Goal: Transaction & Acquisition: Book appointment/travel/reservation

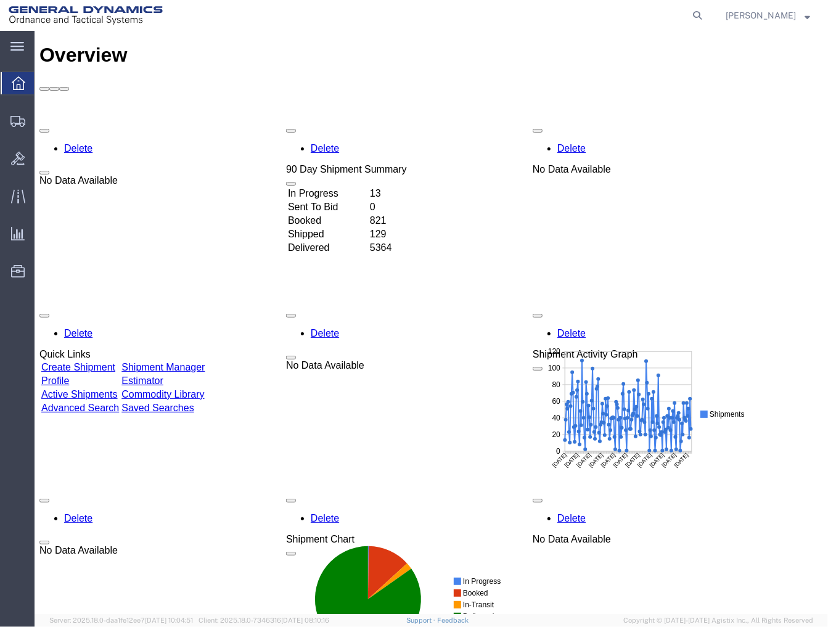
click at [204, 361] on link "Shipment Manager" at bounding box center [162, 366] width 83 height 10
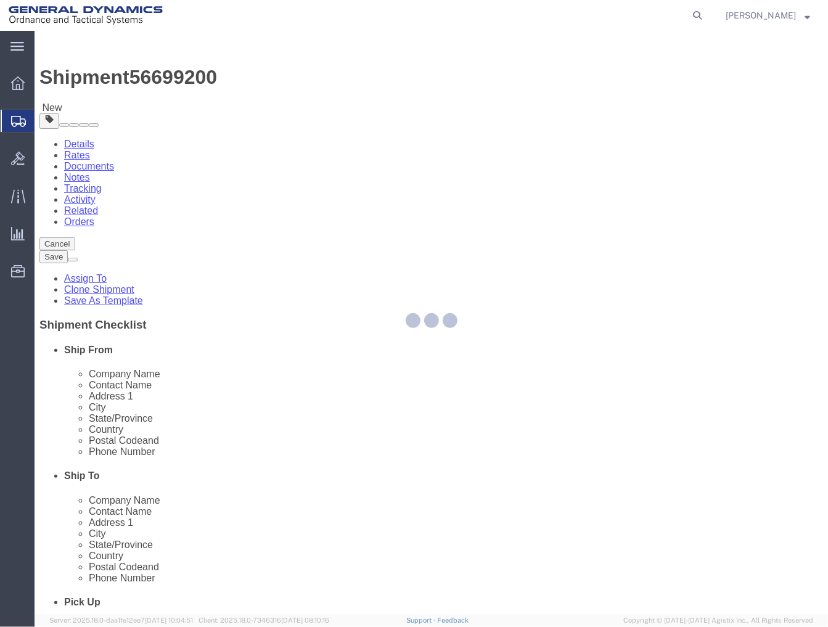
select select
select select "15158"
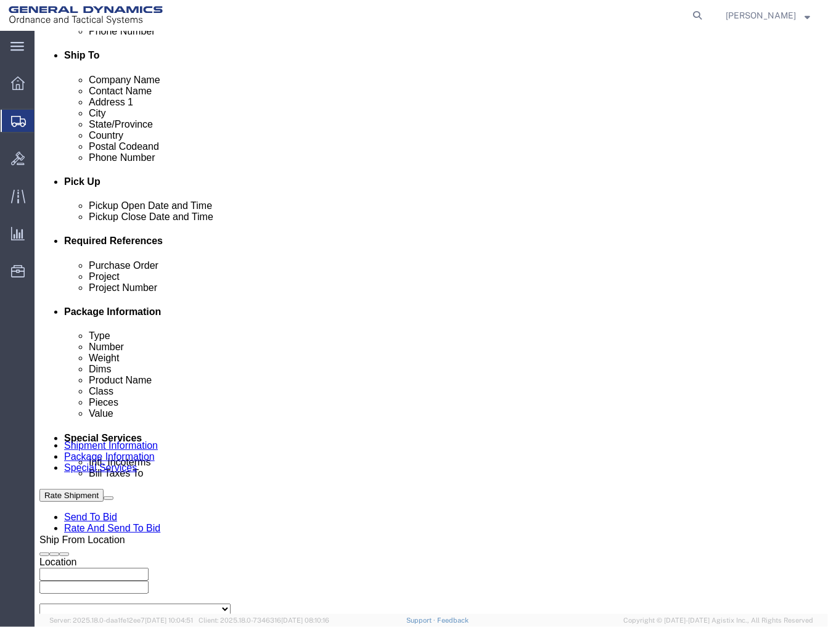
scroll to position [547, 0]
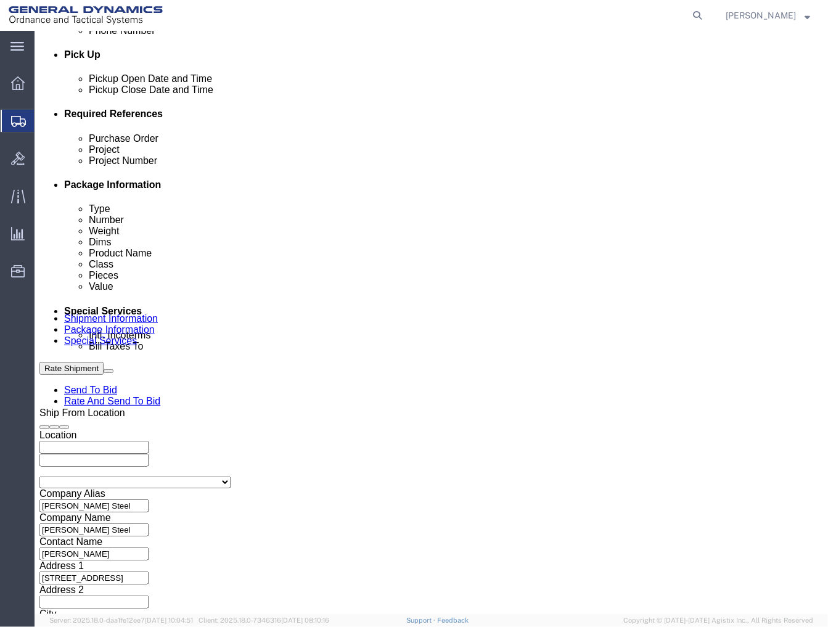
drag, startPoint x: 144, startPoint y: 340, endPoint x: 37, endPoint y: 340, distance: 107.3
click div "Purchase Order 117050"
click icon
click div "Project"
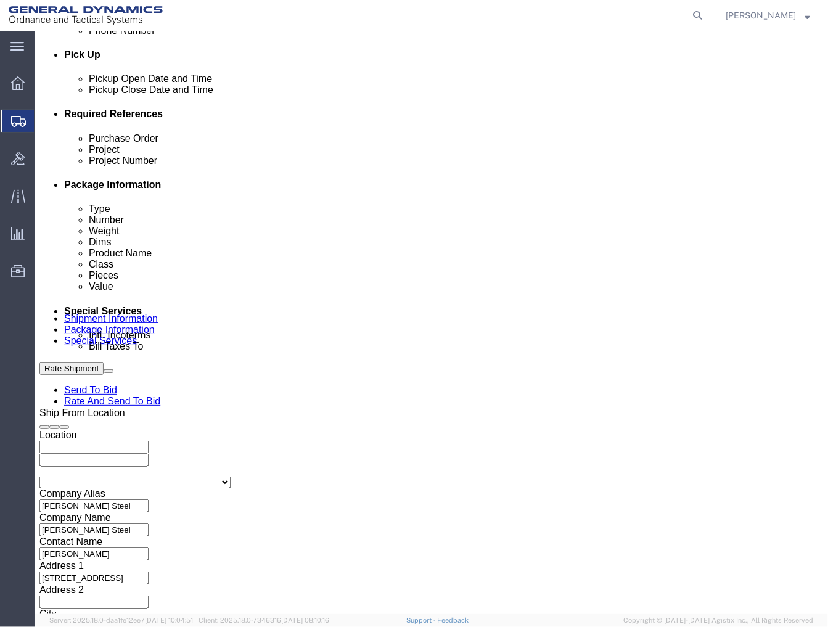
click input "text"
paste input "550501"
click input "text"
click input "550501"
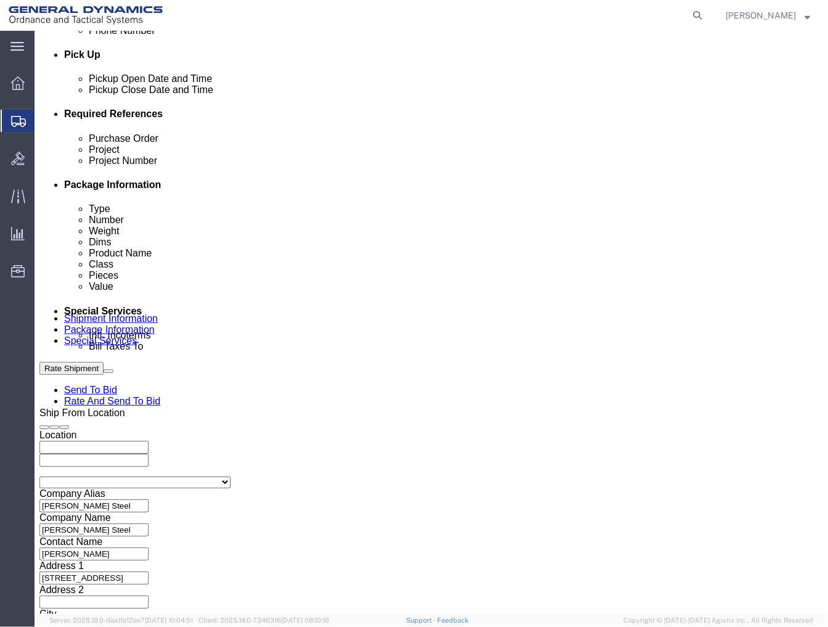
type input "ACCT 550501"
click input "text"
type input "DEPT PTR"
drag, startPoint x: 354, startPoint y: 383, endPoint x: 361, endPoint y: 383, distance: 6.8
click div "Ship From Location Location My Profile Location GD-OTS [GEOGRAPHIC_DATA] (Comme…"
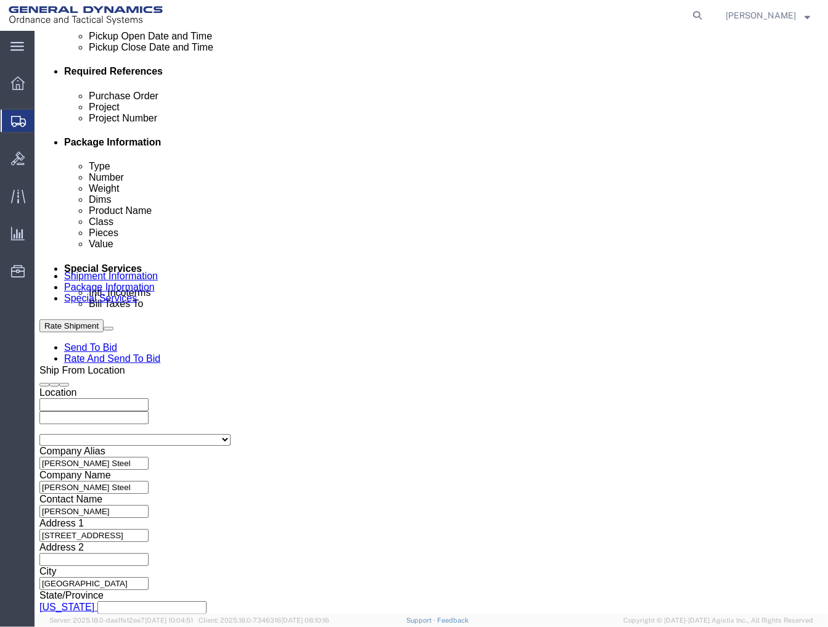
scroll to position [612, 0]
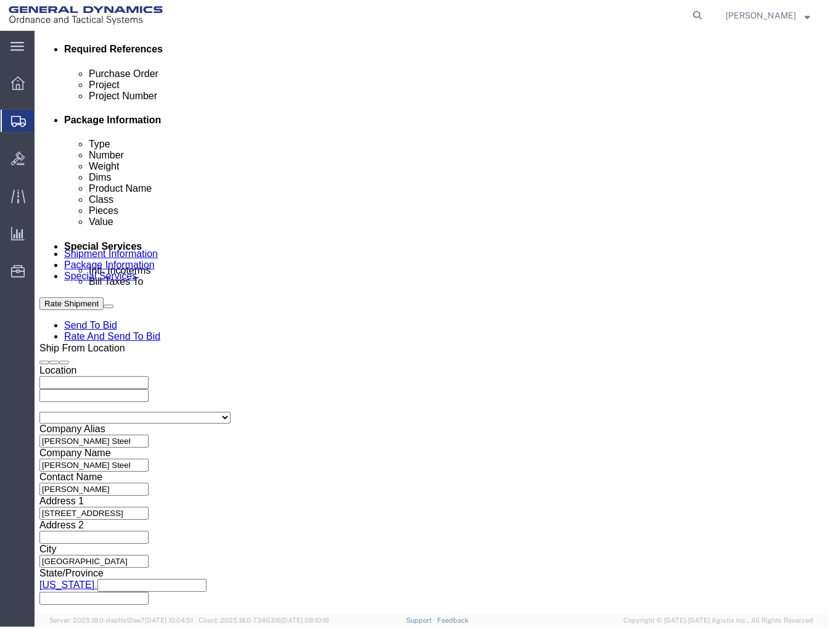
click select "Select Straight Truck"
select select "STTR"
click select "Select Straight Truck"
click button "Continue"
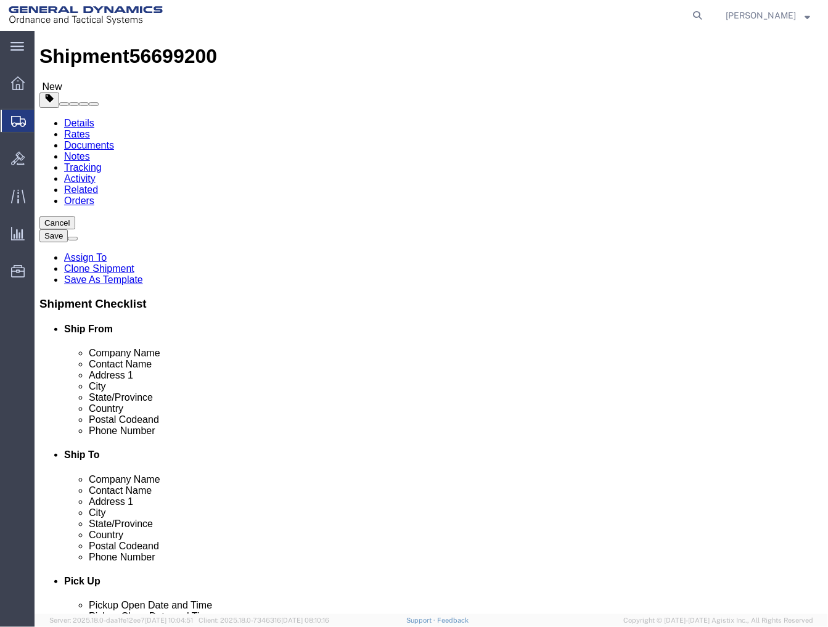
scroll to position [30, 0]
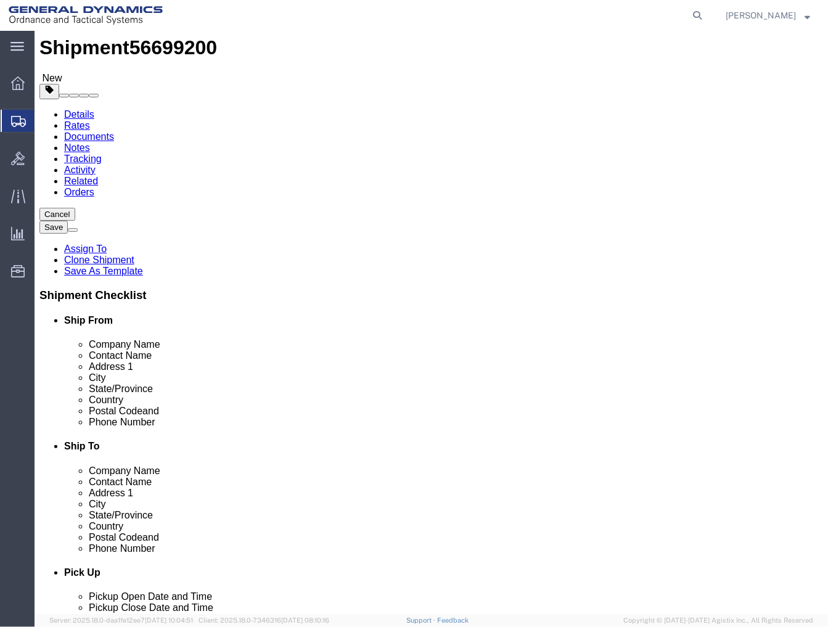
click button "Continue"
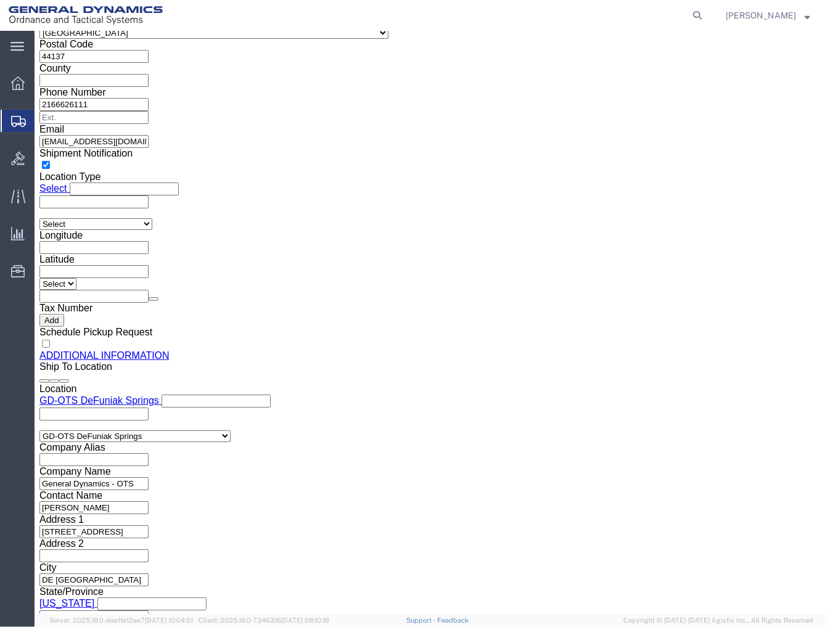
scroll to position [1263, 0]
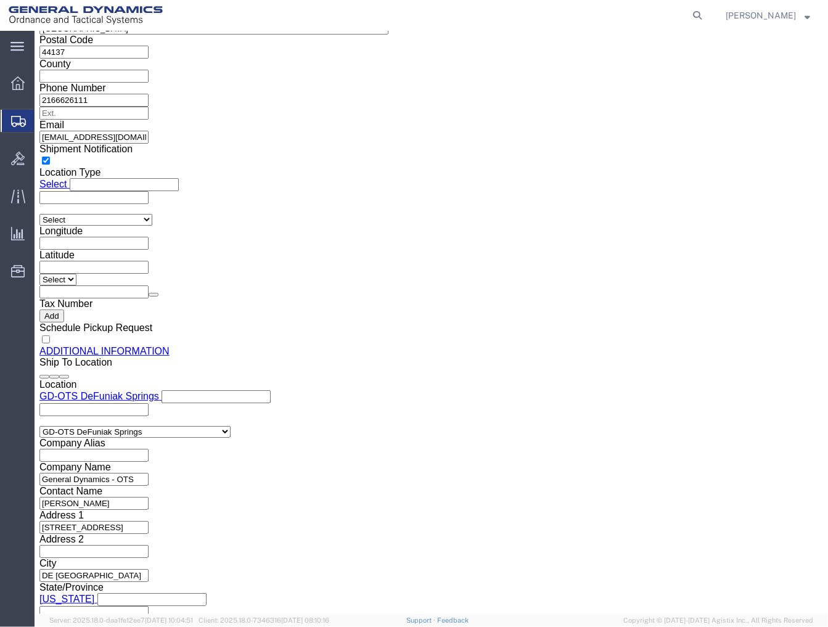
drag, startPoint x: 243, startPoint y: 291, endPoint x: 43, endPoint y: 307, distance: 200.4
click div "Location Select Select My Profile Location GD-OTS [GEOGRAPHIC_DATA] (Commerce) …"
type input "[PERSON_NAME][EMAIL_ADDRESS][DOMAIN_NAME]"
click button "Rate Shipment"
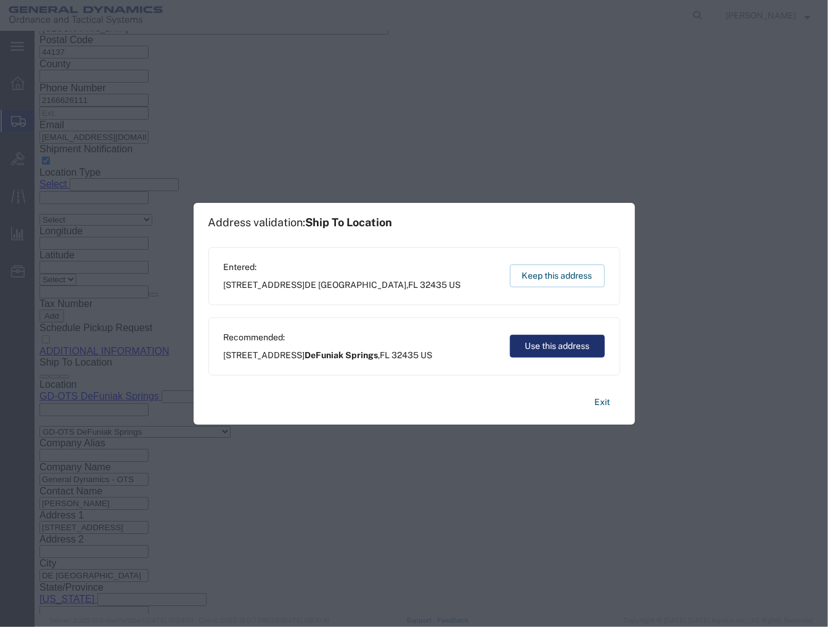
click at [564, 348] on button "Use this address" at bounding box center [557, 346] width 95 height 23
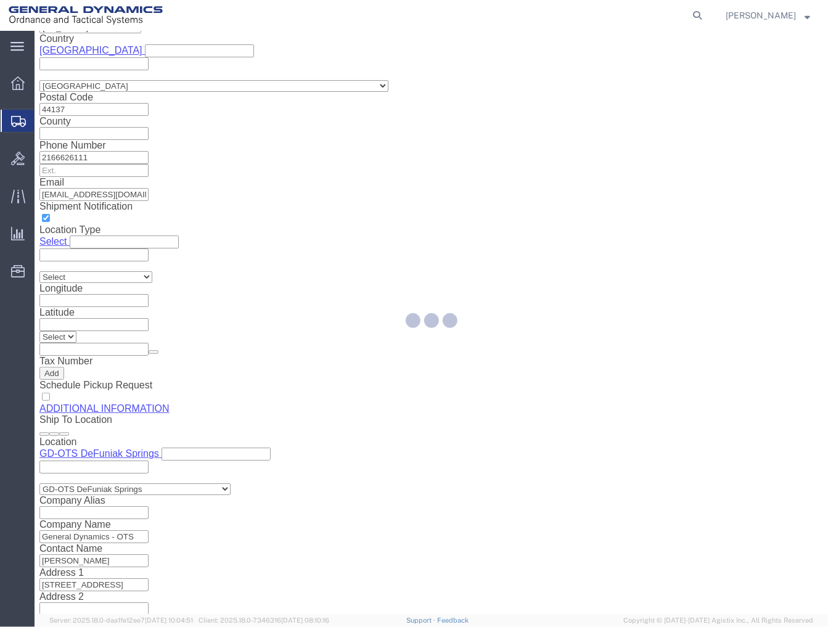
scroll to position [0, 0]
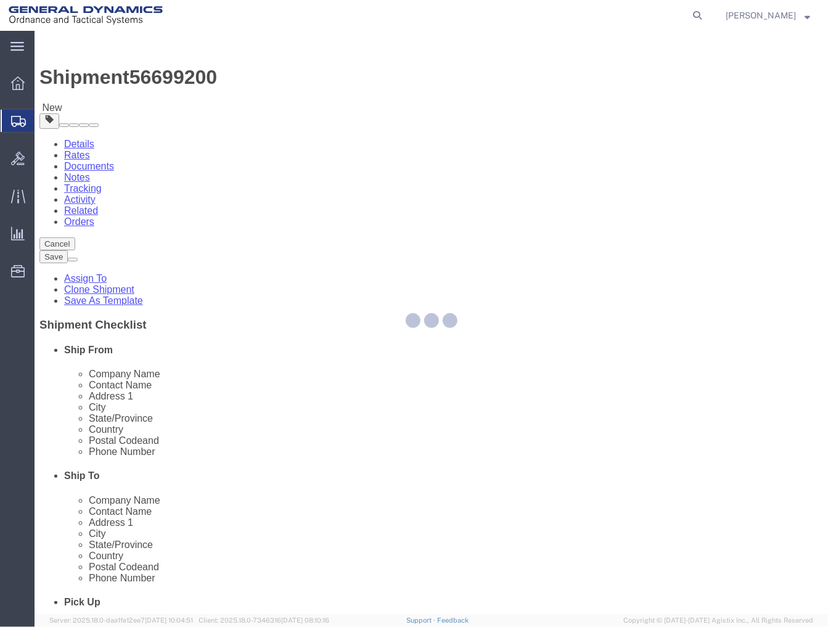
select select "POST"
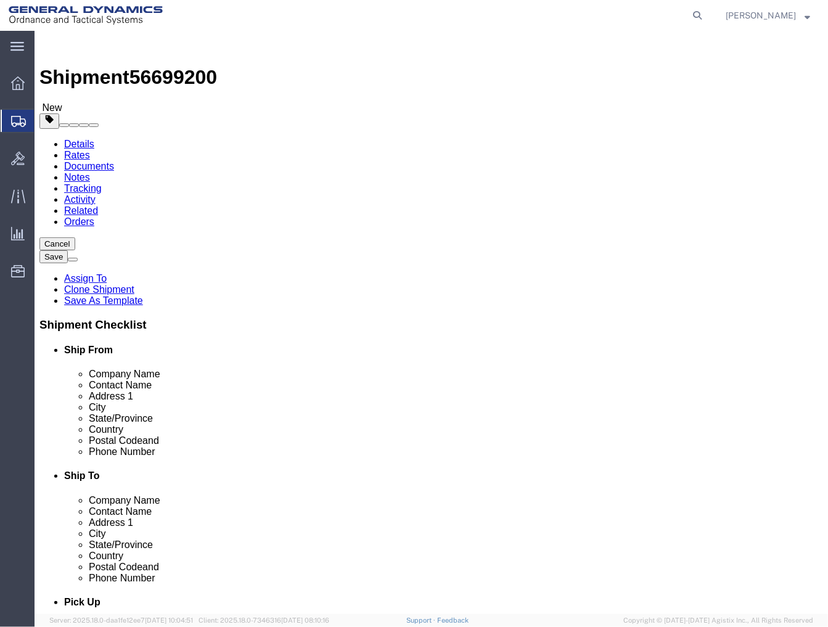
click dd "4558.91 USD"
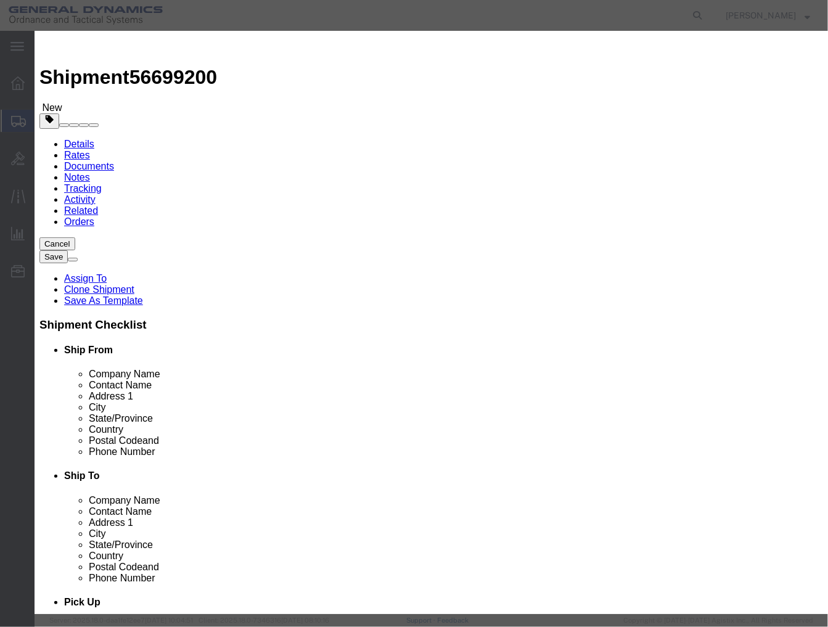
click select "Select 50 55 60 65 70 85 92.5 100 125 175 250 300 400"
click button "Commodity library"
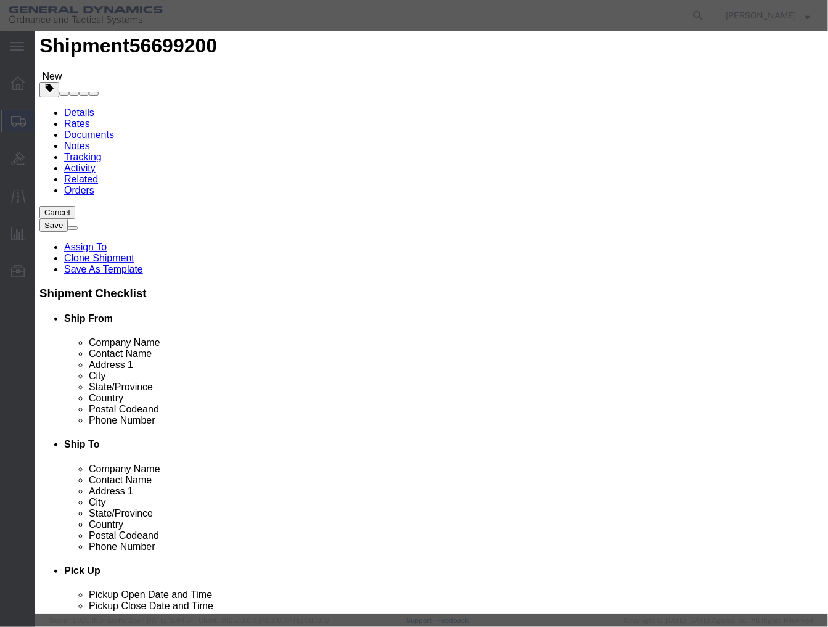
scroll to position [92241, 0]
click button "Select"
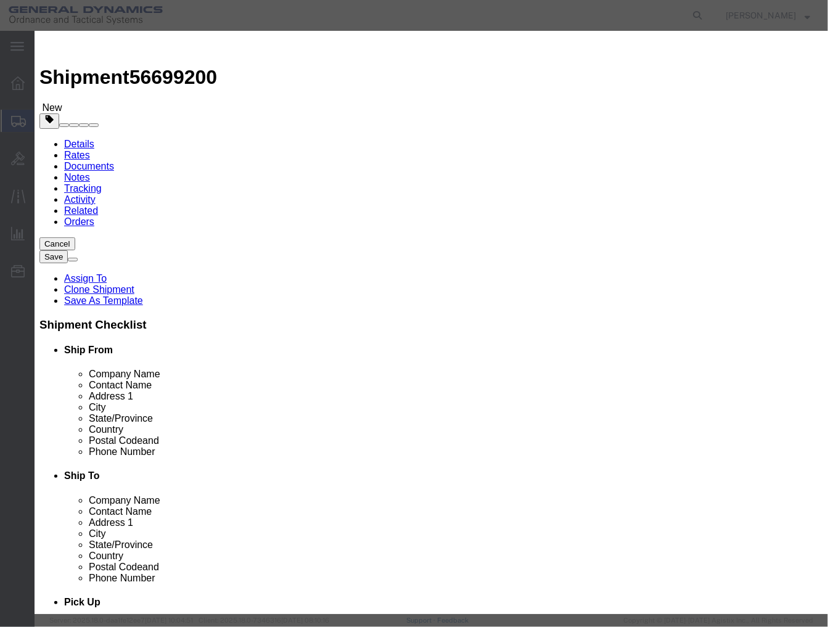
checkbox input "false"
select select "ORGN"
type input "STEEL C1018 PLATE"
type input "STT3-.500 X 1.125 X 5.20"
type textarea "STEEL C1018 PLATE"
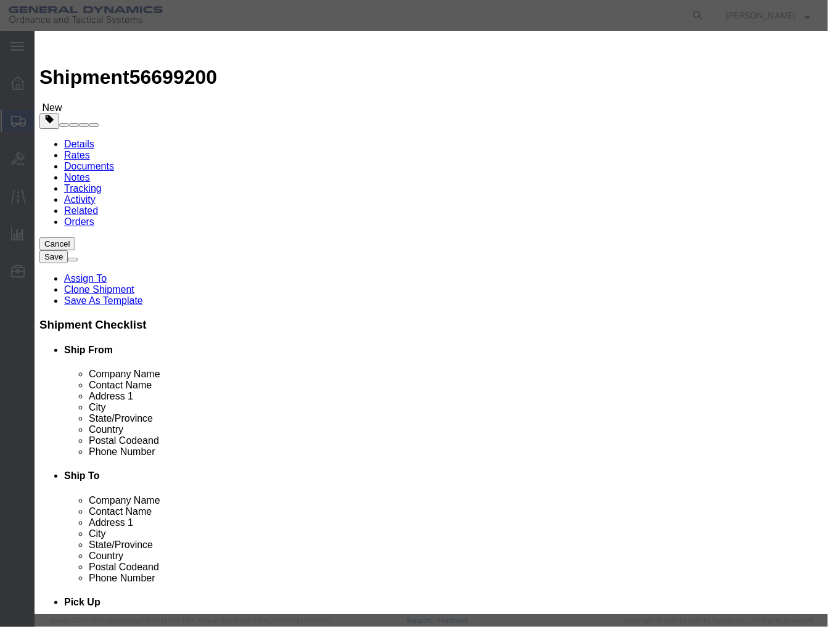
drag, startPoint x: 693, startPoint y: 232, endPoint x: 611, endPoint y: 242, distance: 82.5
click div "GL Reference Select Account Type Activity ID Airline Appointment Number ASN Bat…"
type input "[GEOGRAPHIC_DATA], [GEOGRAPHIC_DATA]"
click div "Product Name STEEL C1018 PLATE Pieces Select Bag Barrels 100Board Feet Bottle B…"
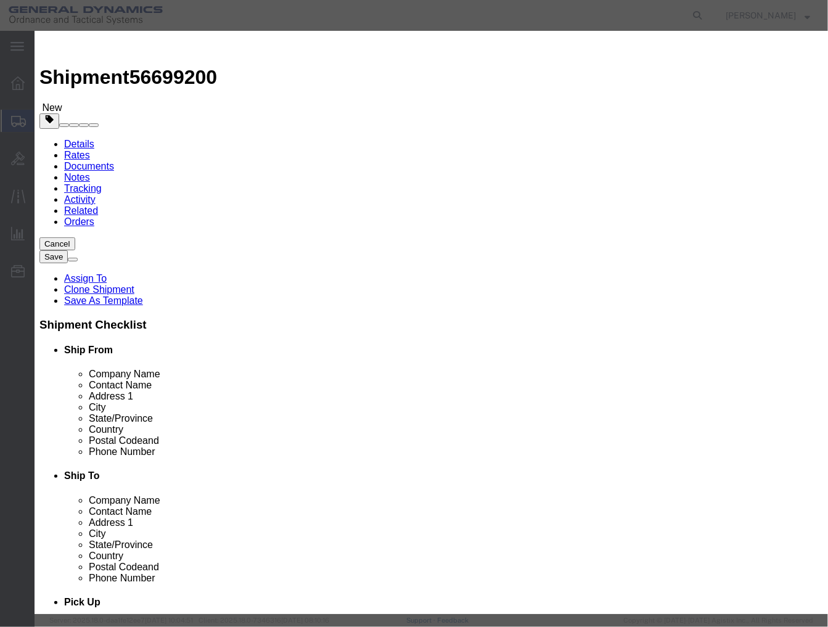
click input "text"
type input "1"
click button "Save & Close"
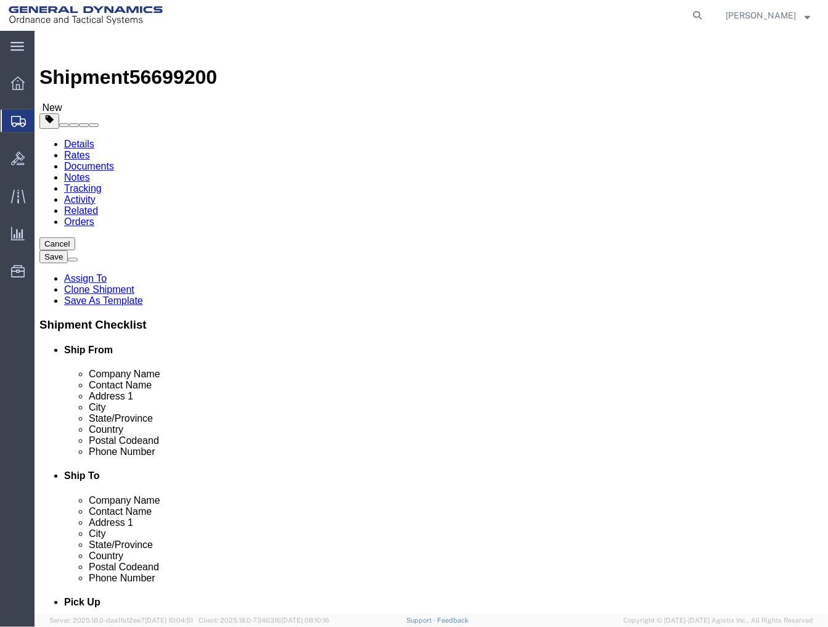
click dd "1.00 Each"
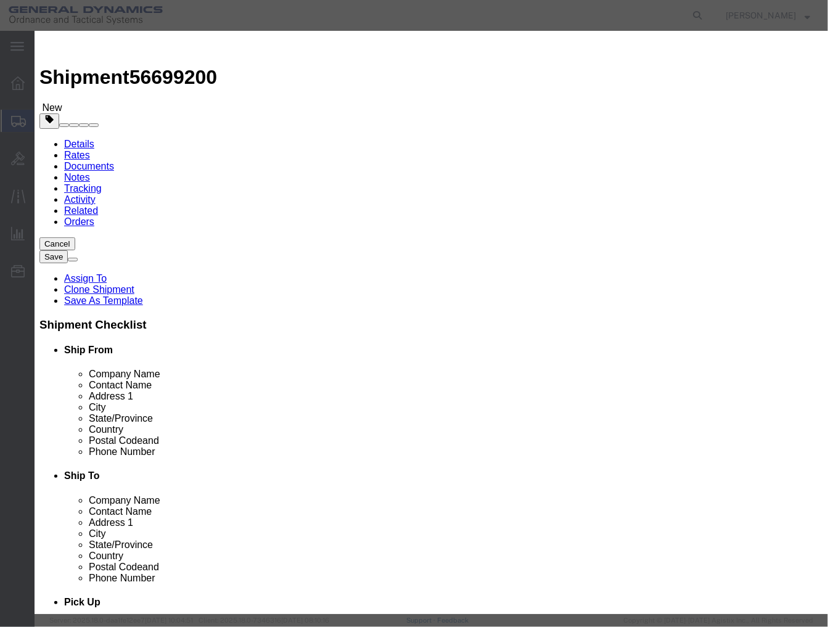
click input "text"
type input "4558.91"
click button "Save & Close"
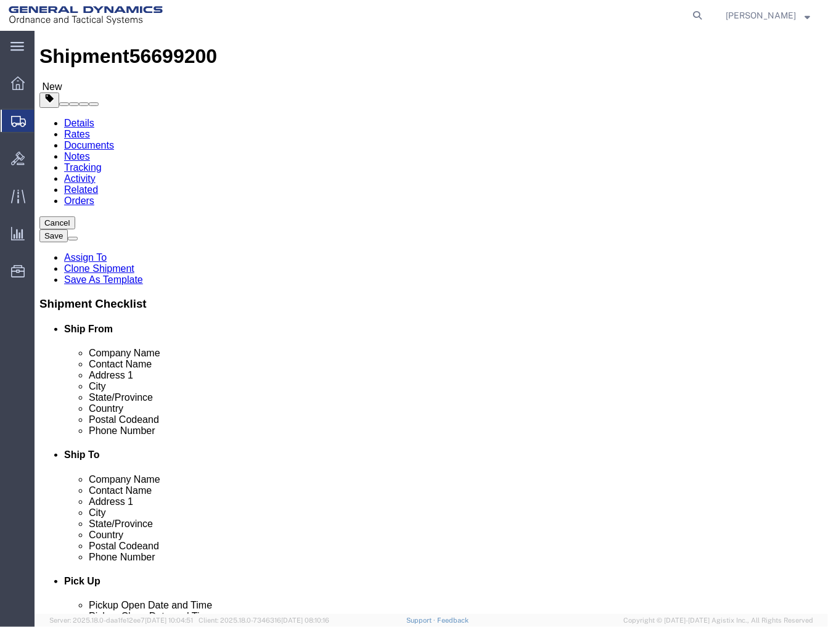
scroll to position [30, 0]
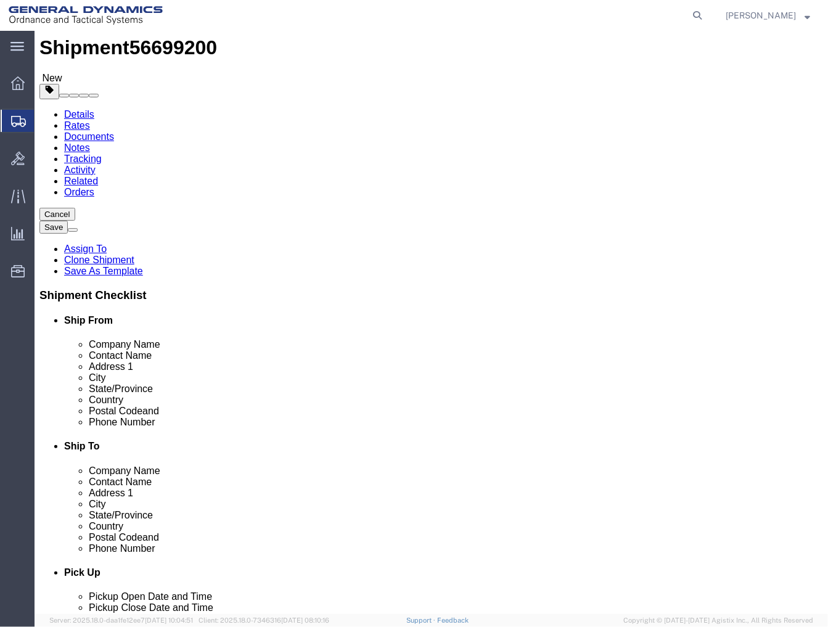
click button "Continue"
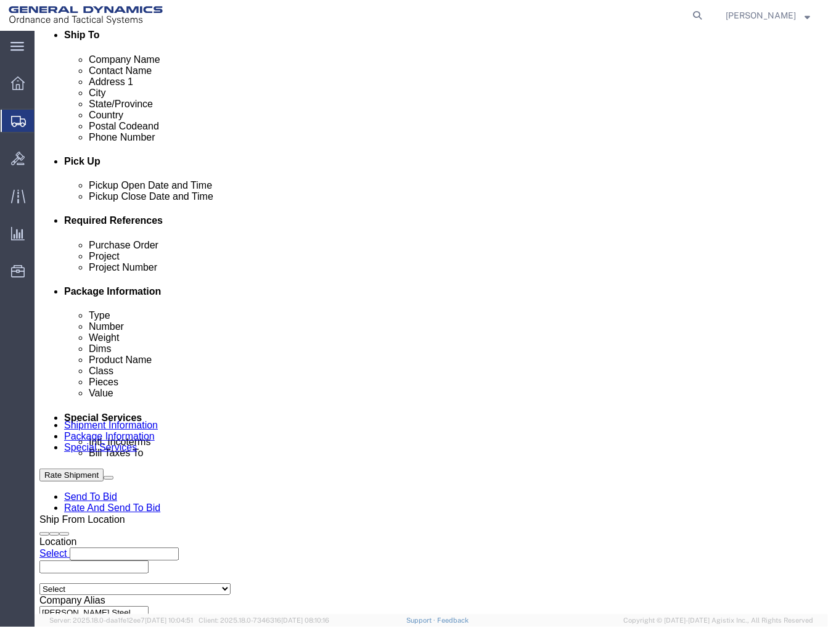
click button "Rate Shipment"
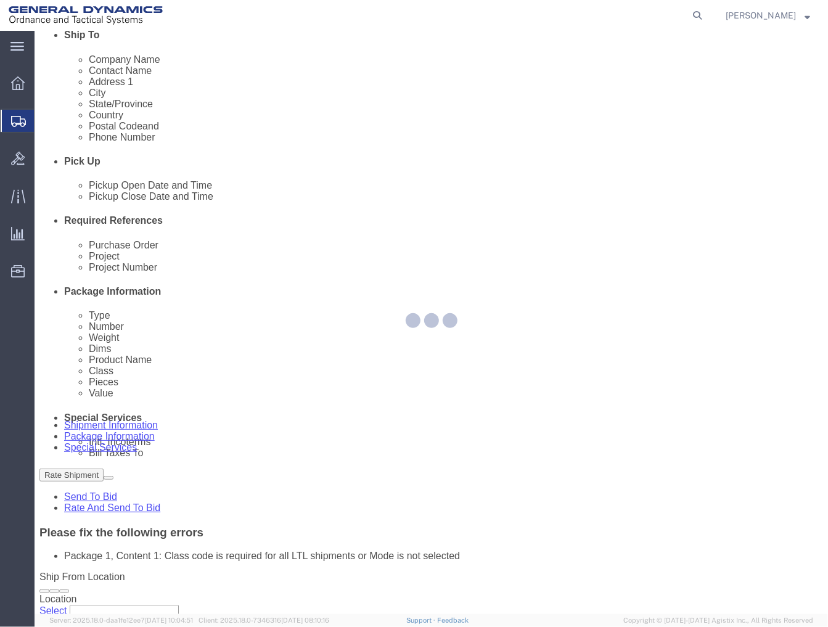
scroll to position [0, 0]
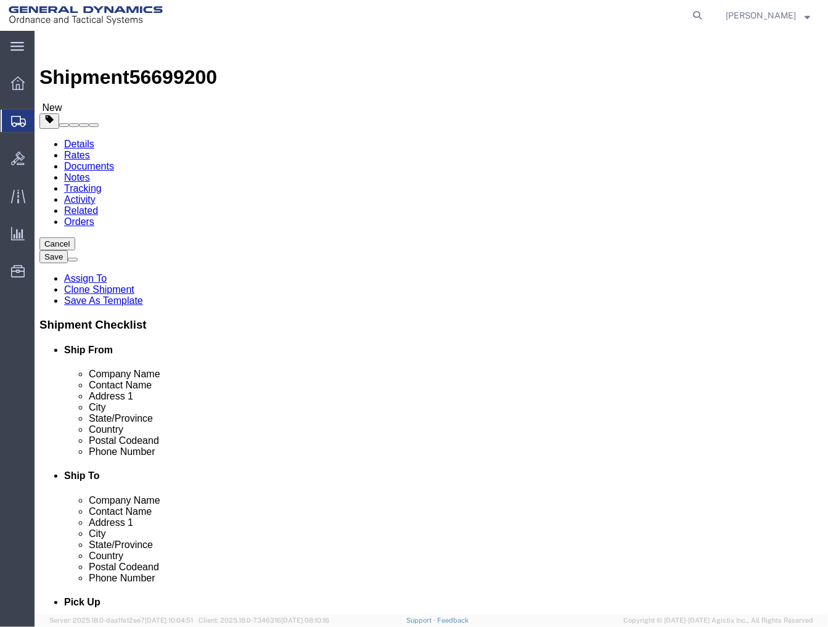
select select "POST"
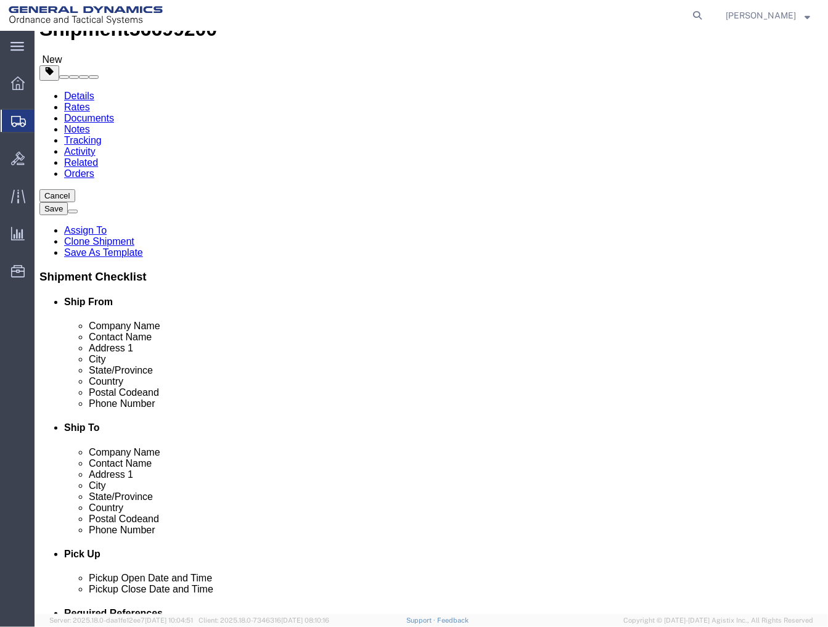
scroll to position [68, 0]
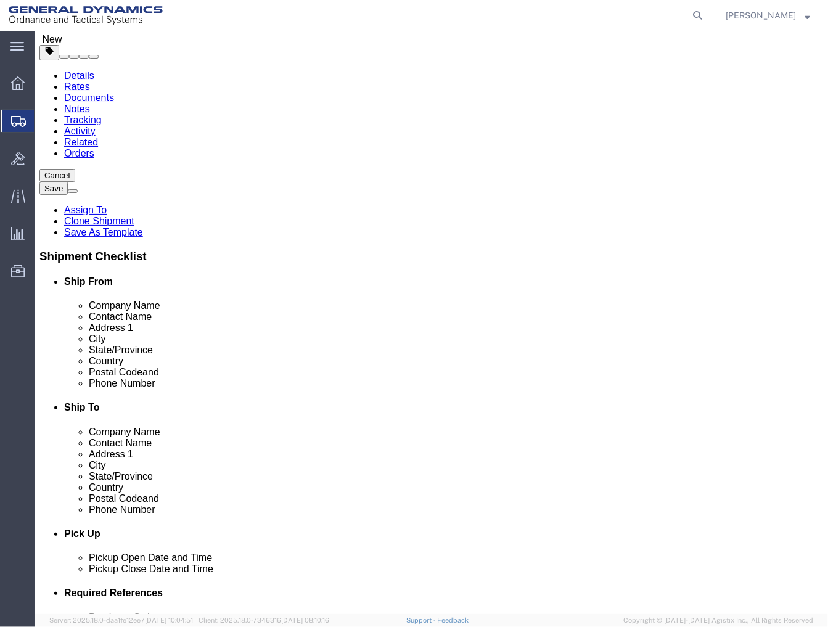
click dd "4558.91 USD"
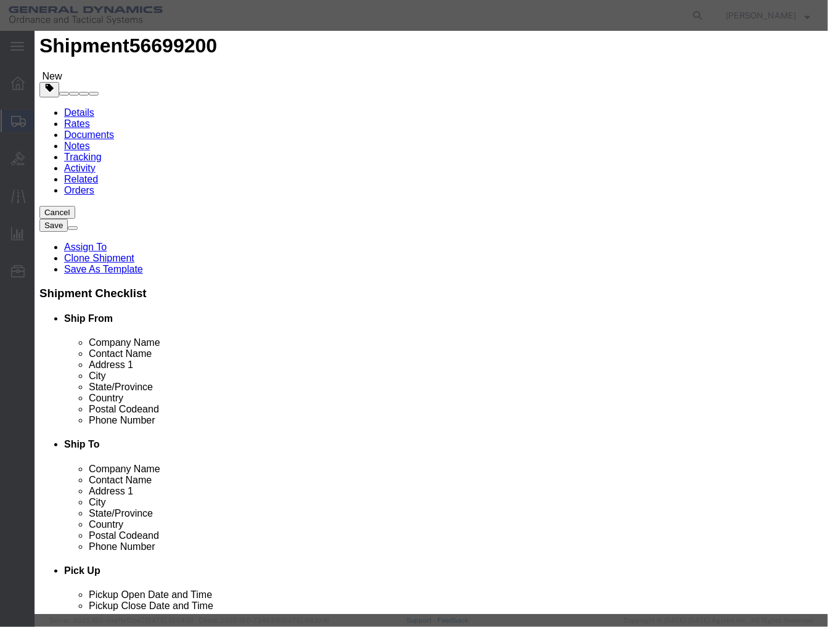
click select "Select 50 55 60 65 70 85 92.5 100 125 175 250 300 400"
select select "125"
click select "Select 50 55 60 65 70 85 92.5 100 125 175 250 300 400"
click button "Save & Close"
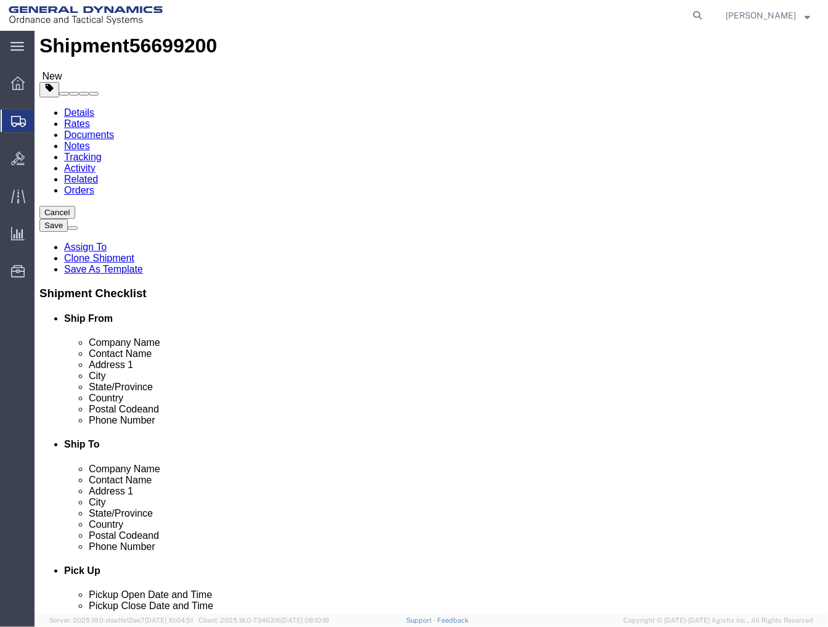
scroll to position [30, 0]
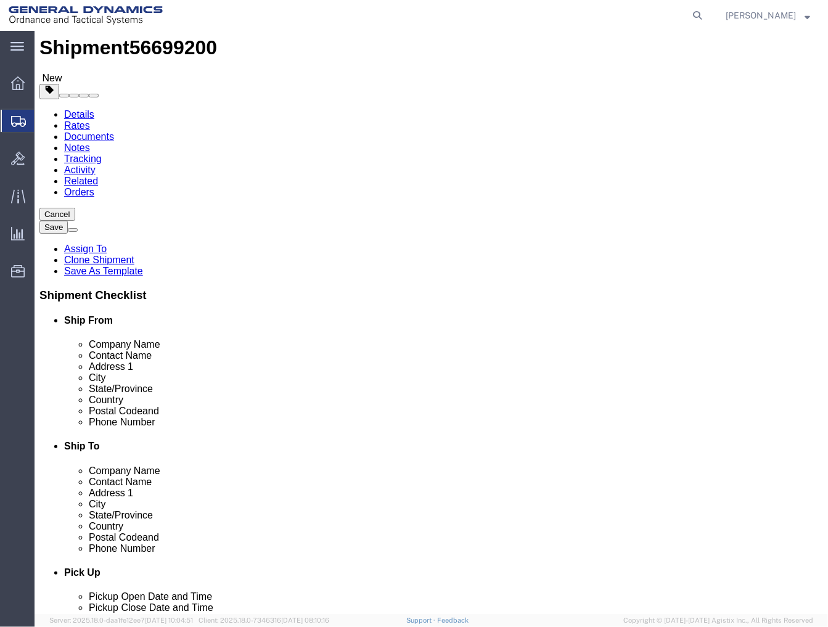
click button "Continue"
click button "Rate Shipment"
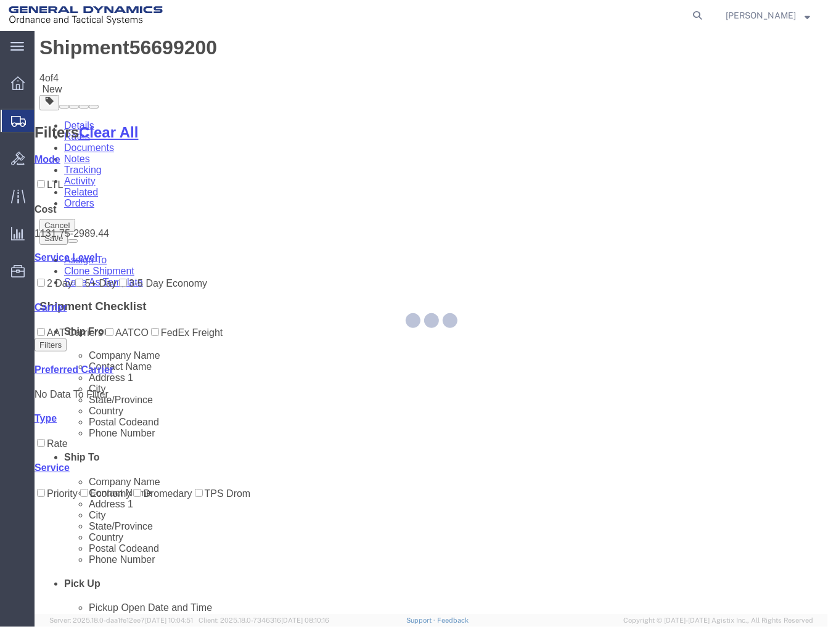
scroll to position [0, 0]
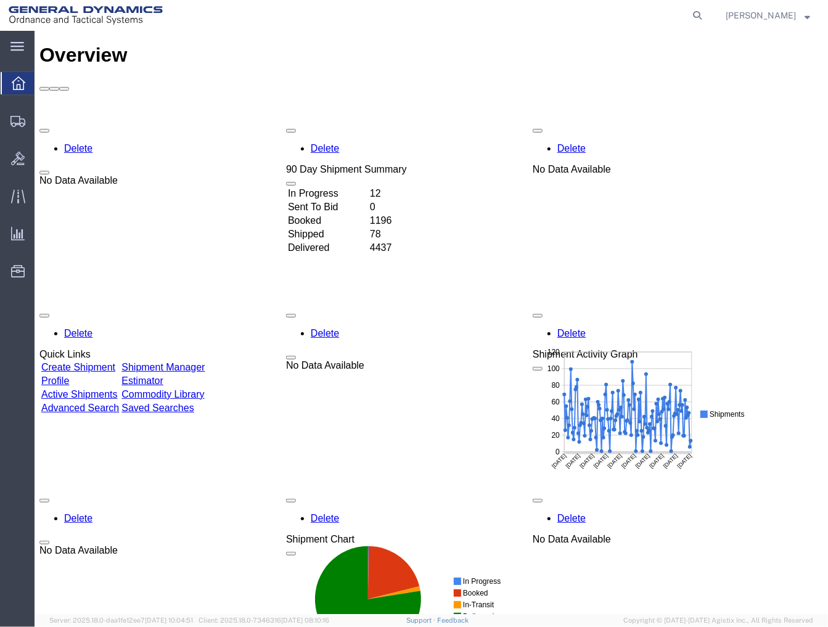
click at [186, 293] on div "Delete No Data Available [GEOGRAPHIC_DATA] 90 Day Shipment Summary In Progress …" at bounding box center [431, 491] width 784 height 740
click at [204, 361] on link "Shipment Manager" at bounding box center [162, 366] width 83 height 10
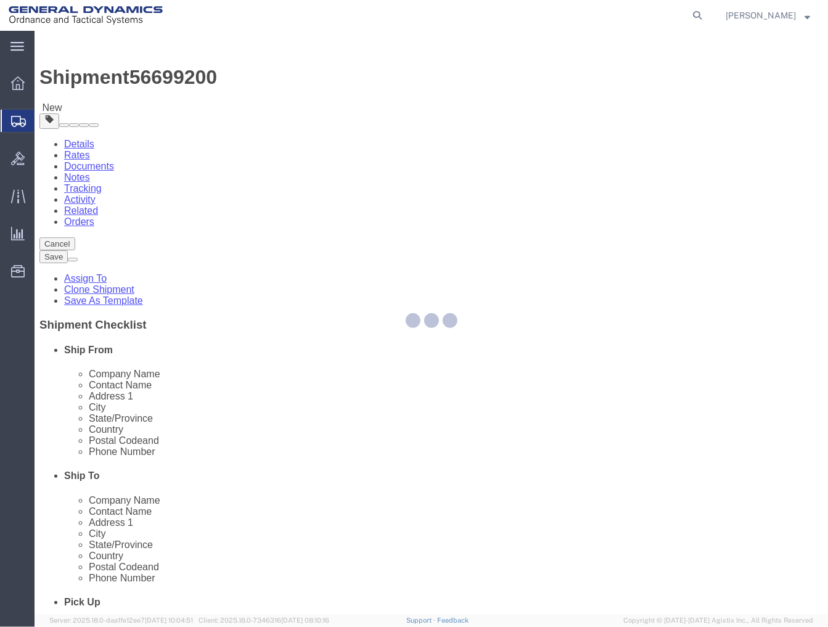
select select
select select "15158"
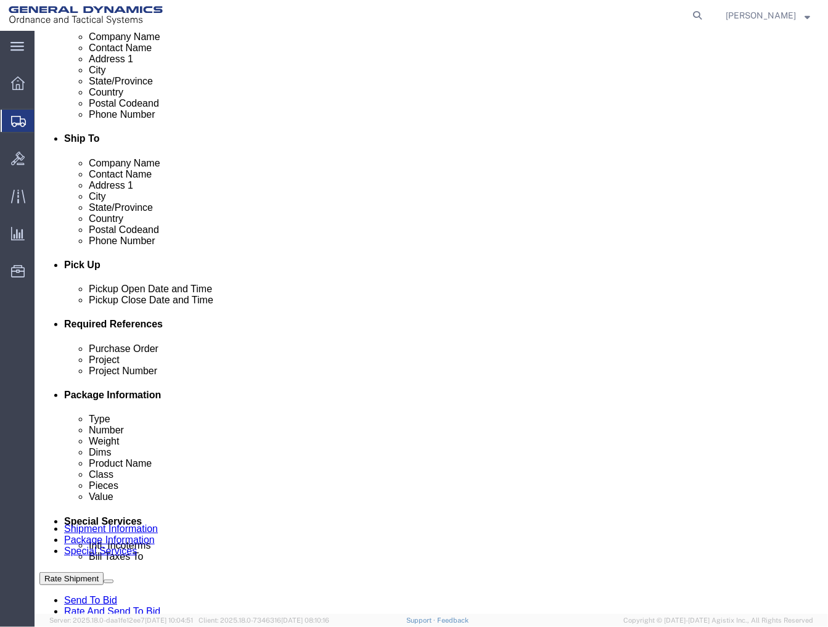
scroll to position [612, 0]
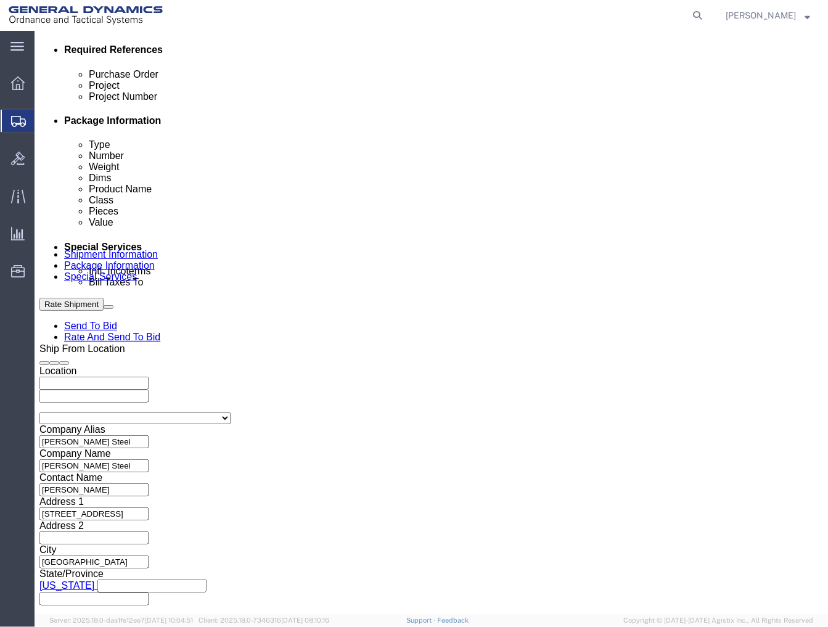
click button "Continue"
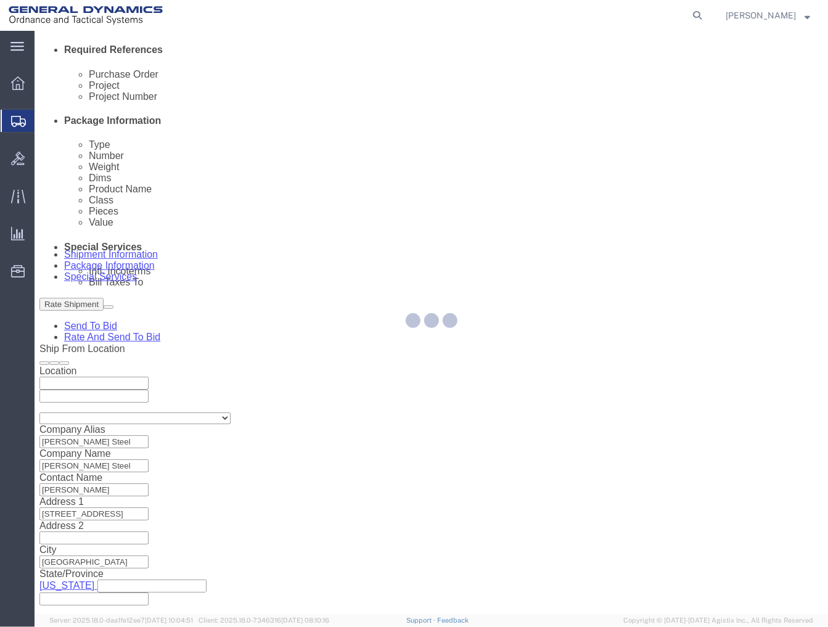
scroll to position [0, 0]
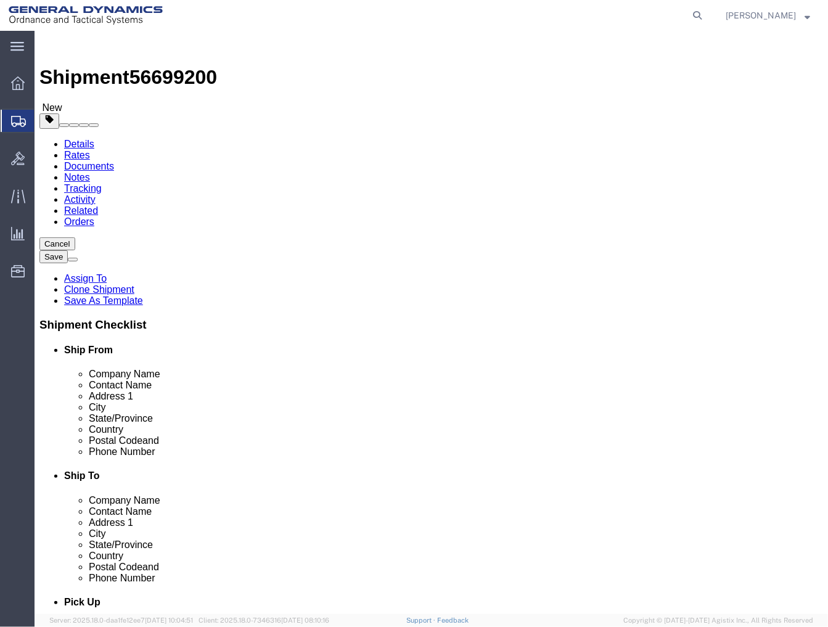
click dd "4558.91 USD"
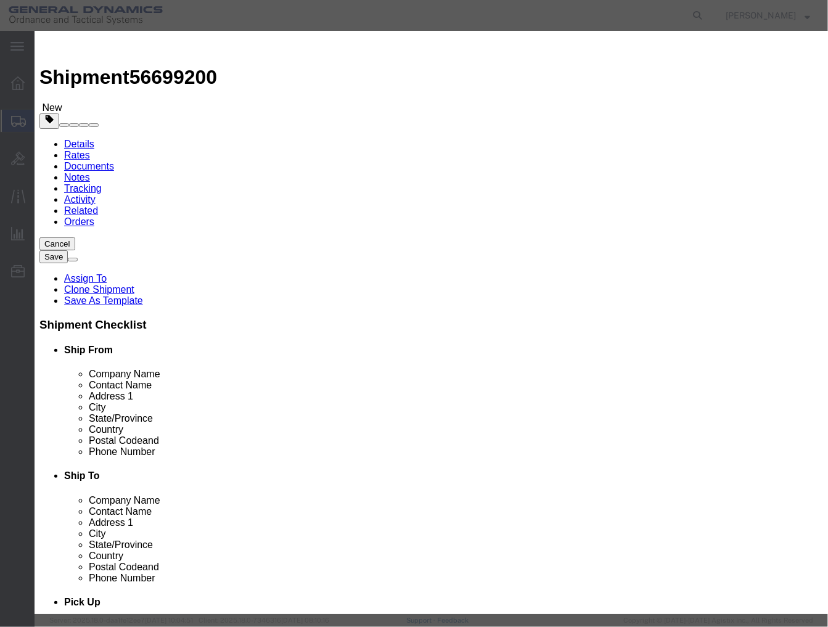
click button "Close"
